Goal: Task Accomplishment & Management: Use online tool/utility

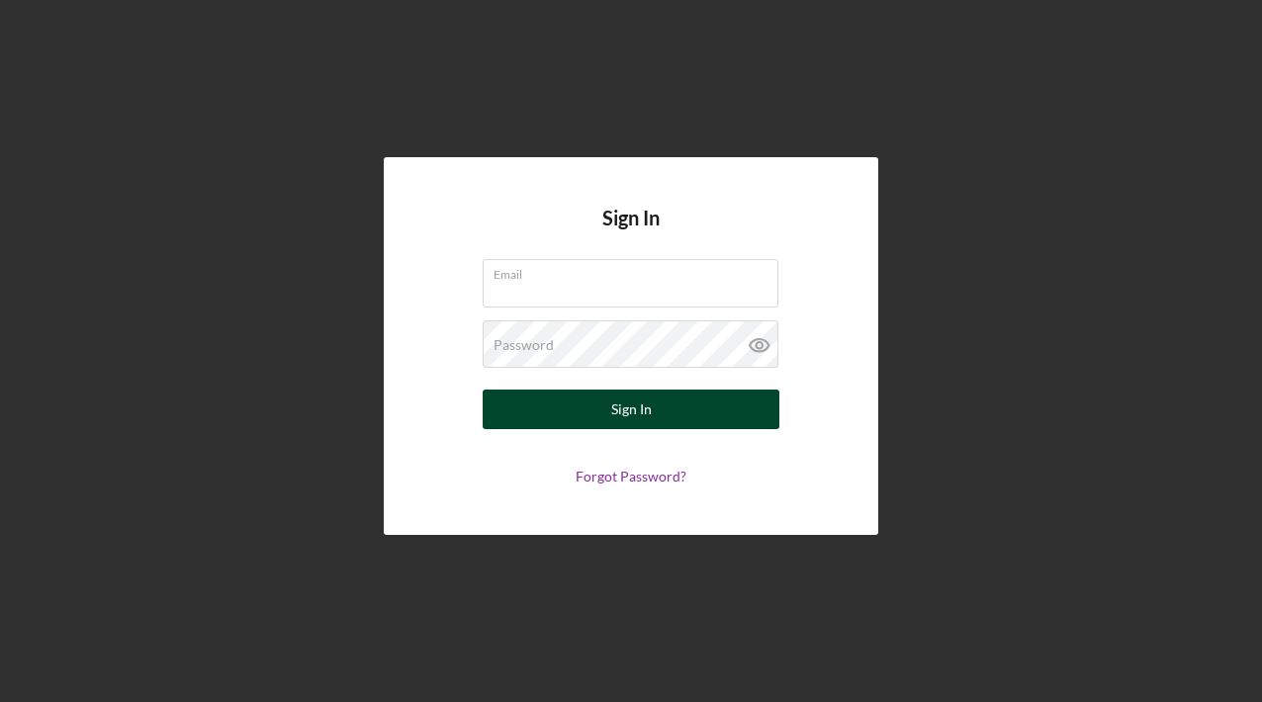
type input "[PERSON_NAME][EMAIL_ADDRESS][DOMAIN_NAME]"
click at [634, 413] on div "Sign In" at bounding box center [631, 410] width 41 height 40
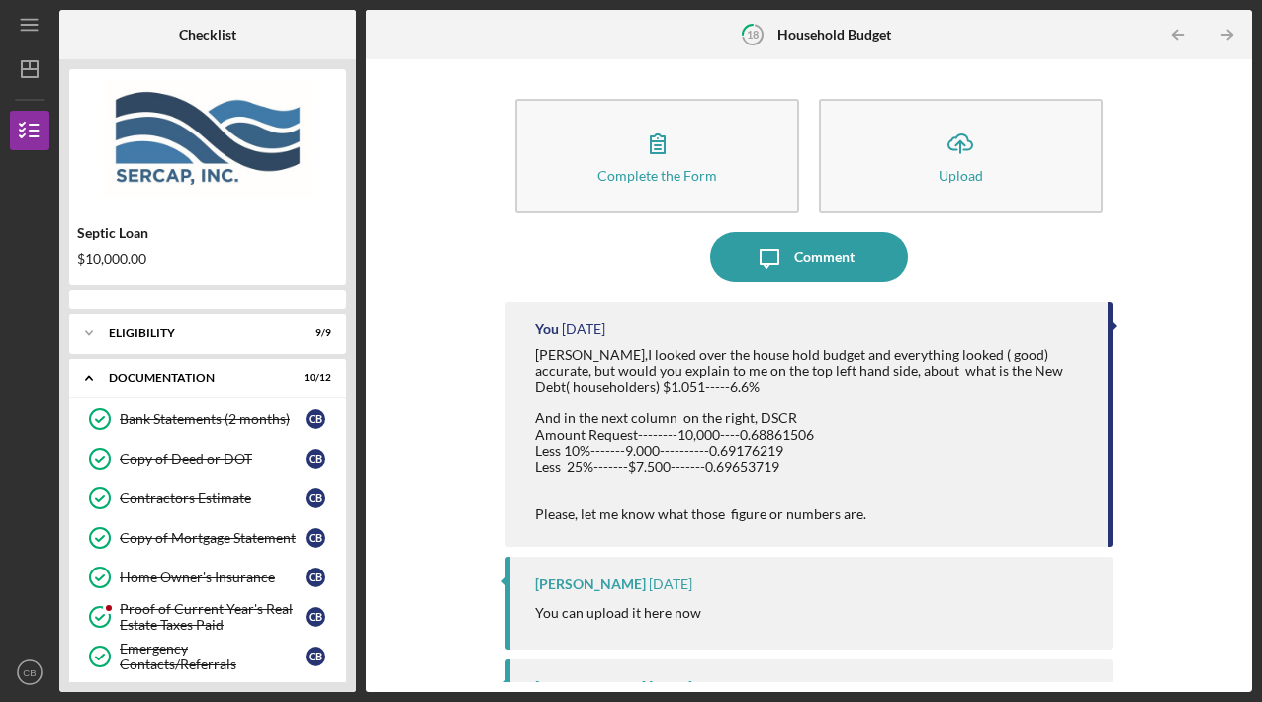
scroll to position [273, 0]
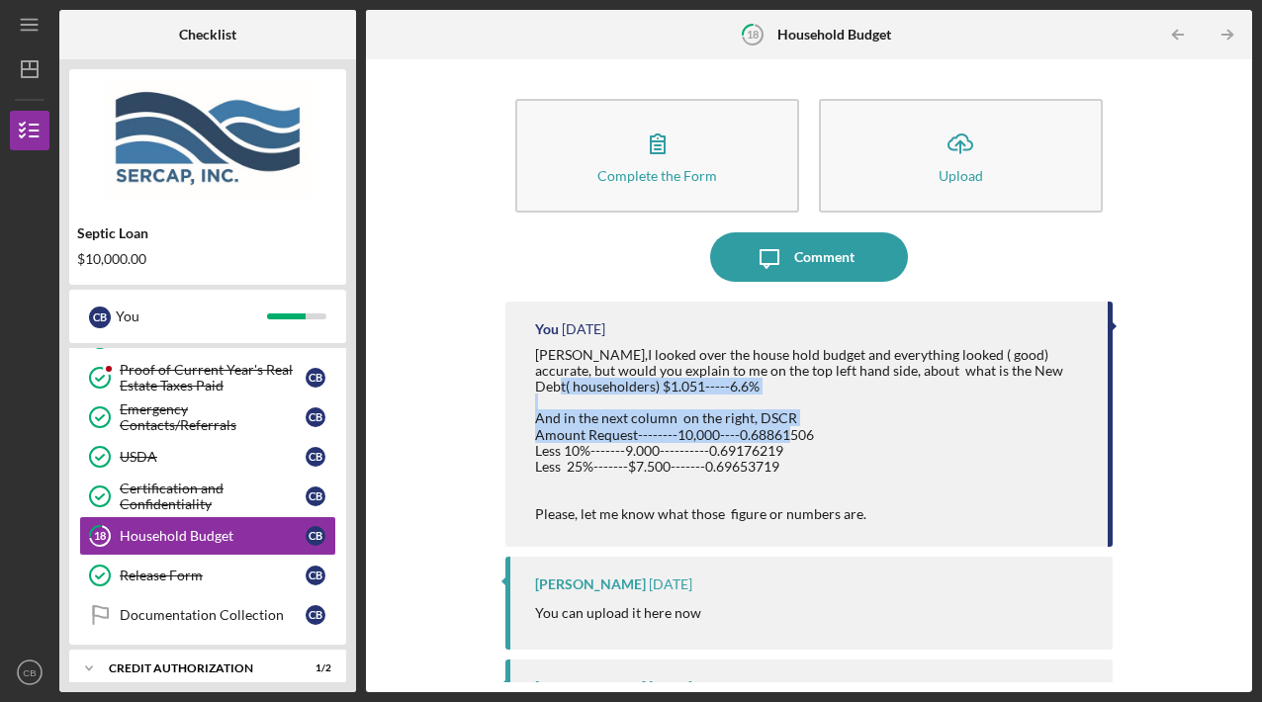
drag, startPoint x: 1095, startPoint y: 365, endPoint x: 1095, endPoint y: 432, distance: 67.3
click at [1095, 432] on div "You [DATE] [PERSON_NAME],I looked over the house hold budget and everything loo…" at bounding box center [808, 424] width 606 height 245
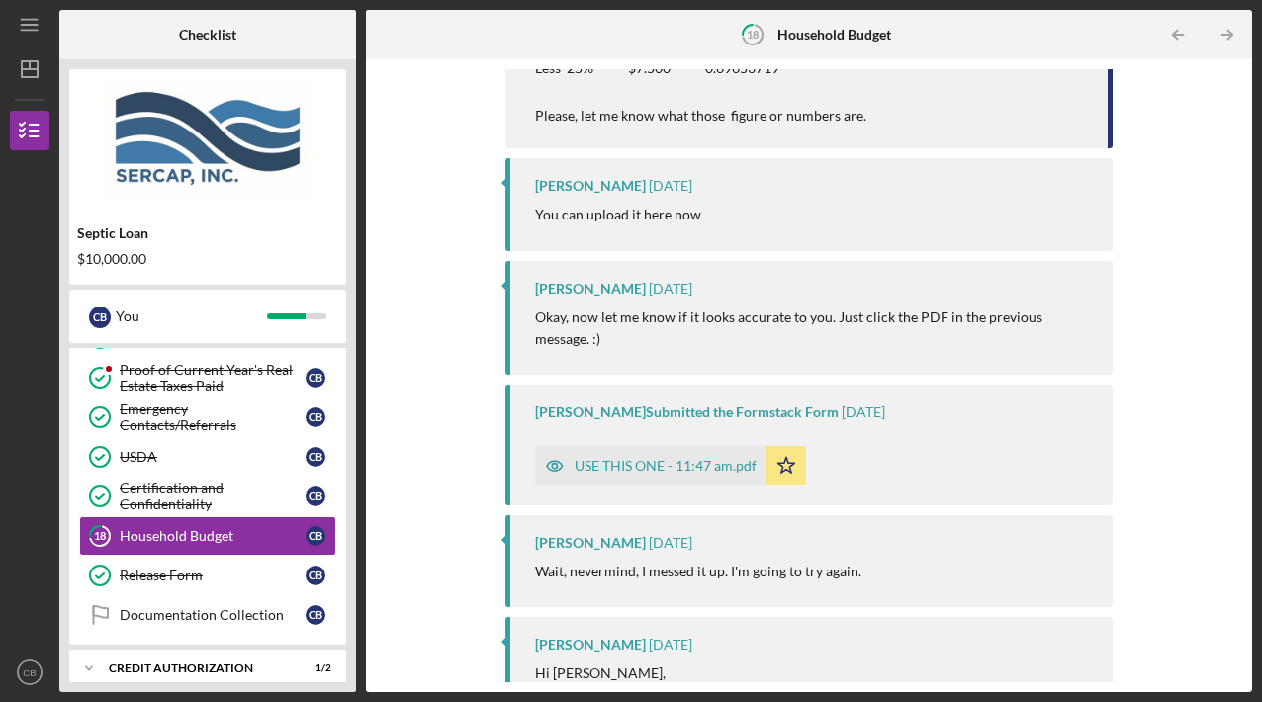
scroll to position [537, 0]
